Goal: Task Accomplishment & Management: Manage account settings

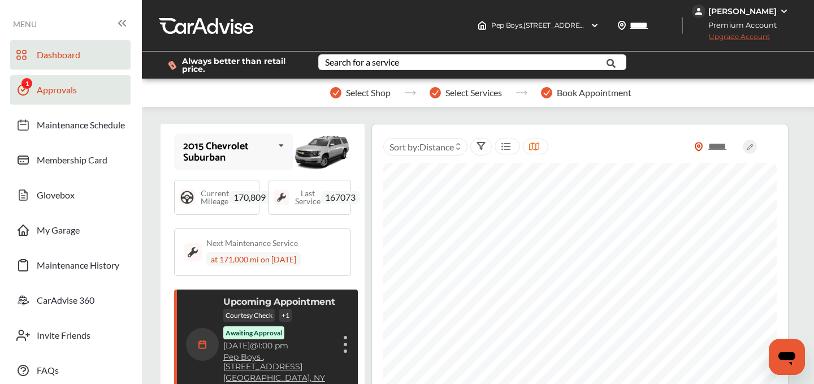
click at [63, 96] on span "Approvals" at bounding box center [57, 91] width 40 height 15
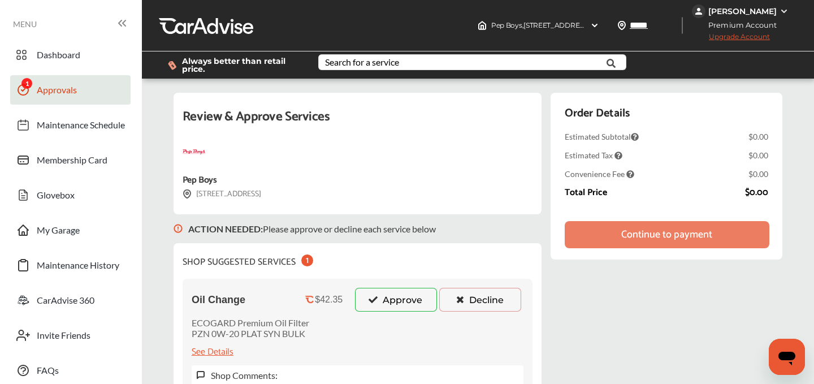
click at [398, 296] on button "Approve" at bounding box center [396, 300] width 82 height 24
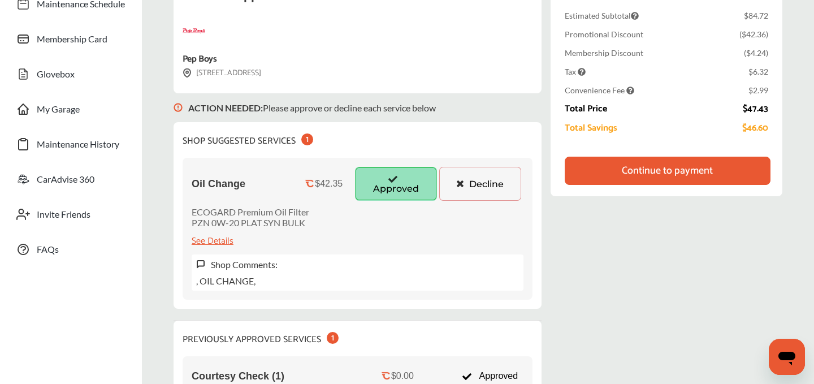
scroll to position [101, 0]
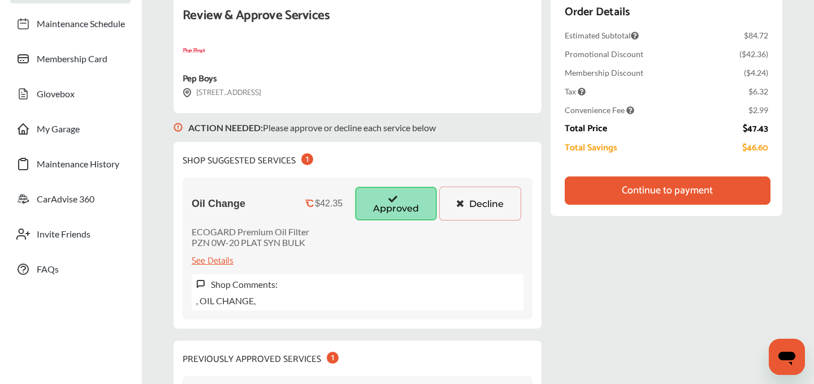
click at [662, 185] on div "Continue to payment" at bounding box center [667, 190] width 91 height 11
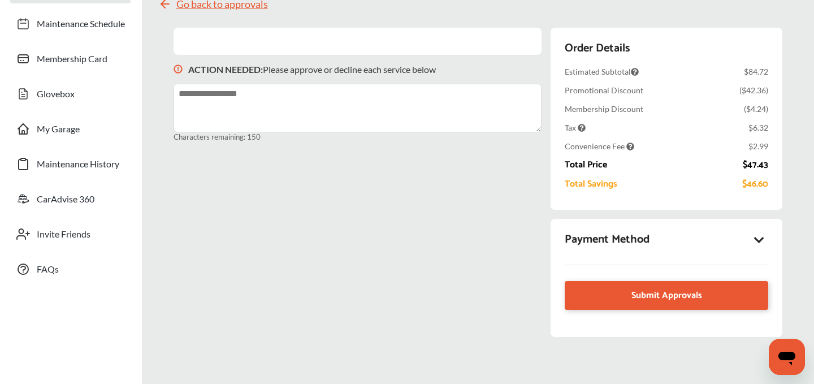
click at [760, 232] on div "Payment Method" at bounding box center [667, 239] width 204 height 19
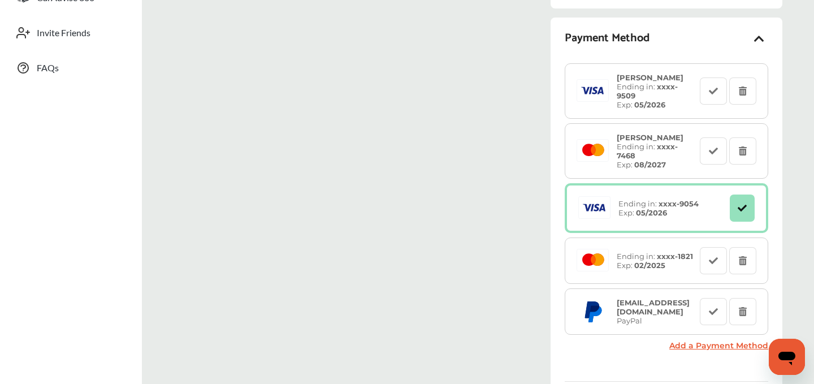
scroll to position [461, 0]
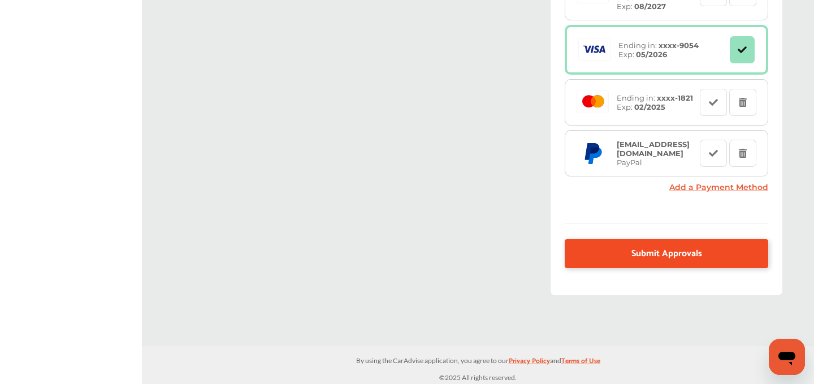
click at [620, 247] on link "Submit Approvals" at bounding box center [667, 253] width 204 height 29
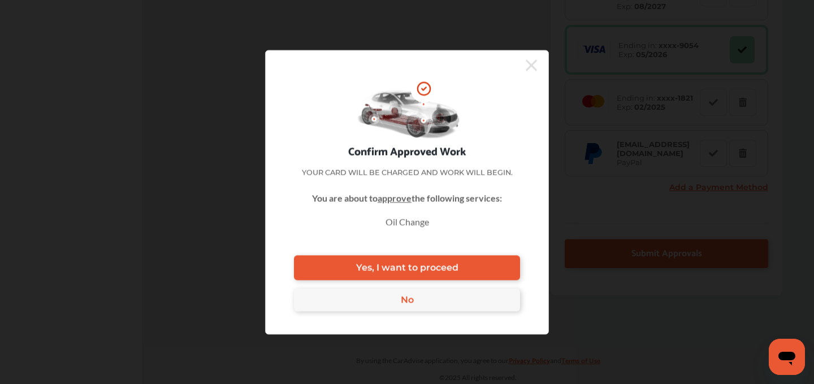
click at [468, 253] on div "Confirm Approved Work Your card will be charged and work will begin. You are ab…" at bounding box center [407, 192] width 284 height 284
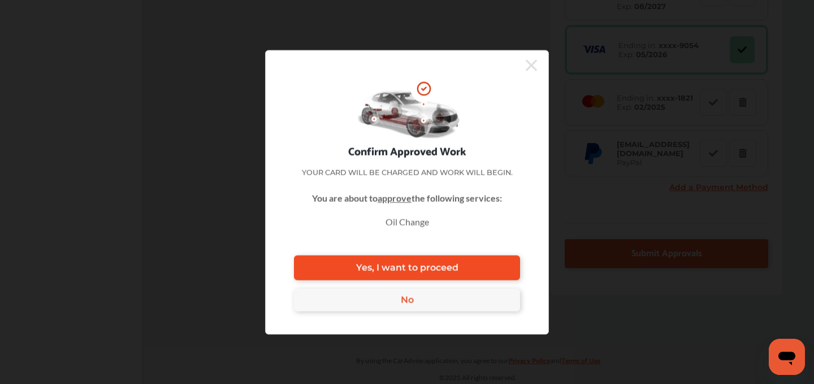
click at [468, 262] on link "Yes, I want to proceed" at bounding box center [407, 267] width 226 height 25
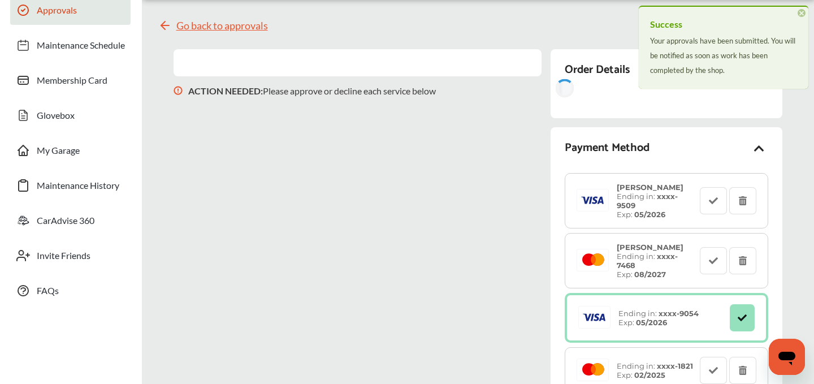
scroll to position [0, 0]
